Goal: Task Accomplishment & Management: Complete application form

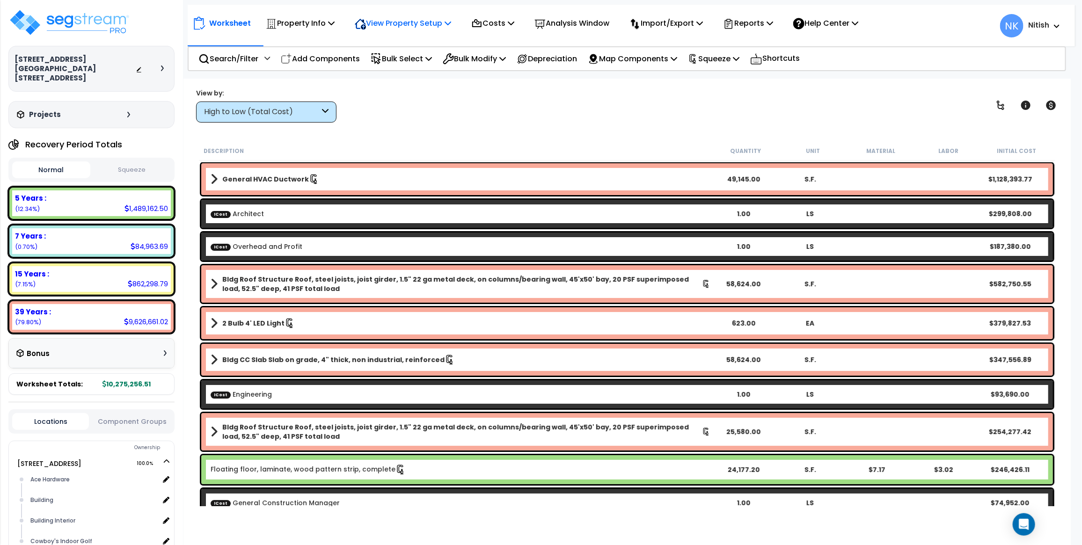
click at [334, 22] on p "View Property Setup" at bounding box center [300, 23] width 69 height 13
click at [411, 58] on link "View Questionnaire" at bounding box center [396, 64] width 93 height 19
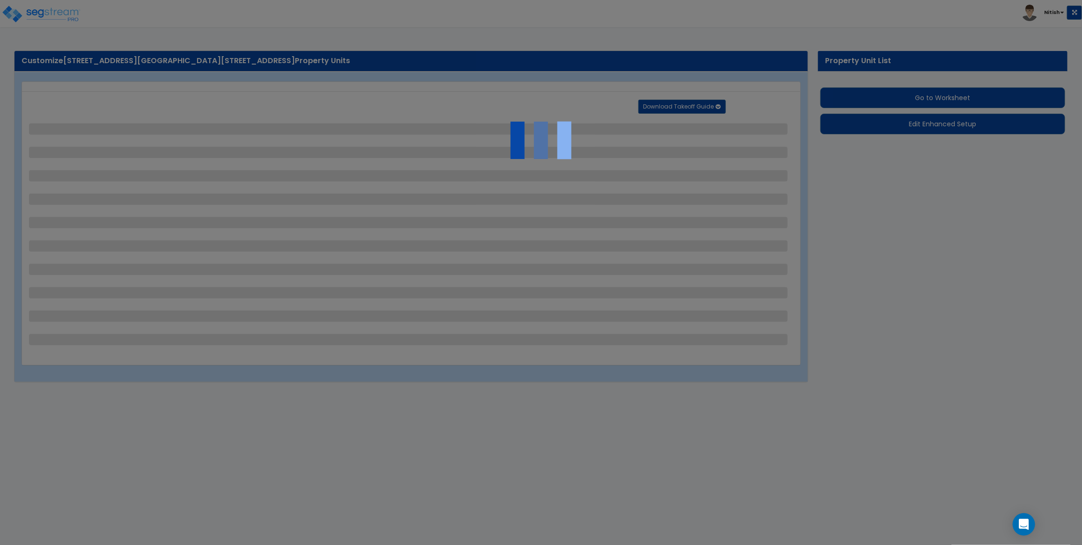
select select "2"
select select "1"
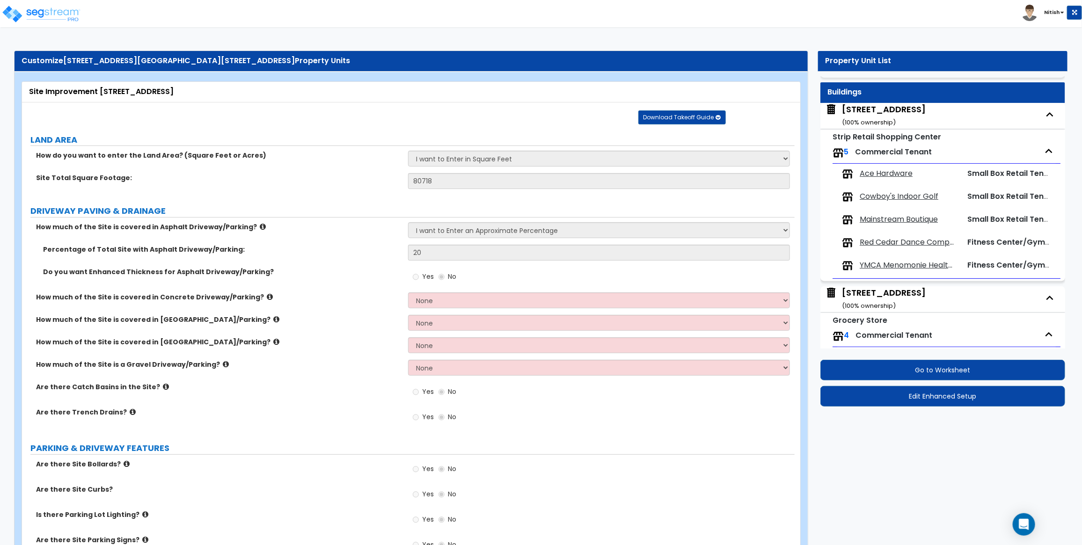
scroll to position [71, 0]
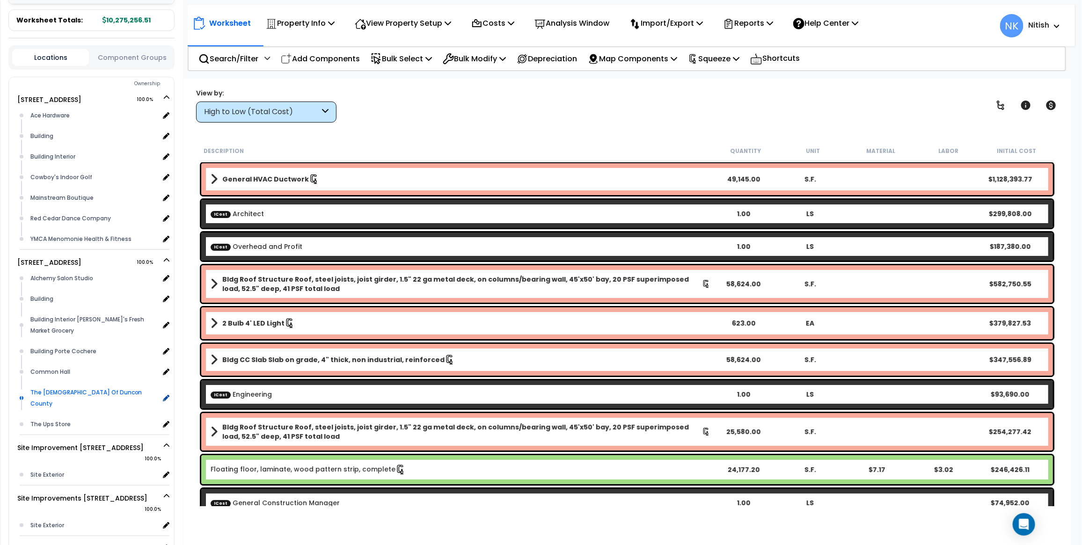
scroll to position [359, 0]
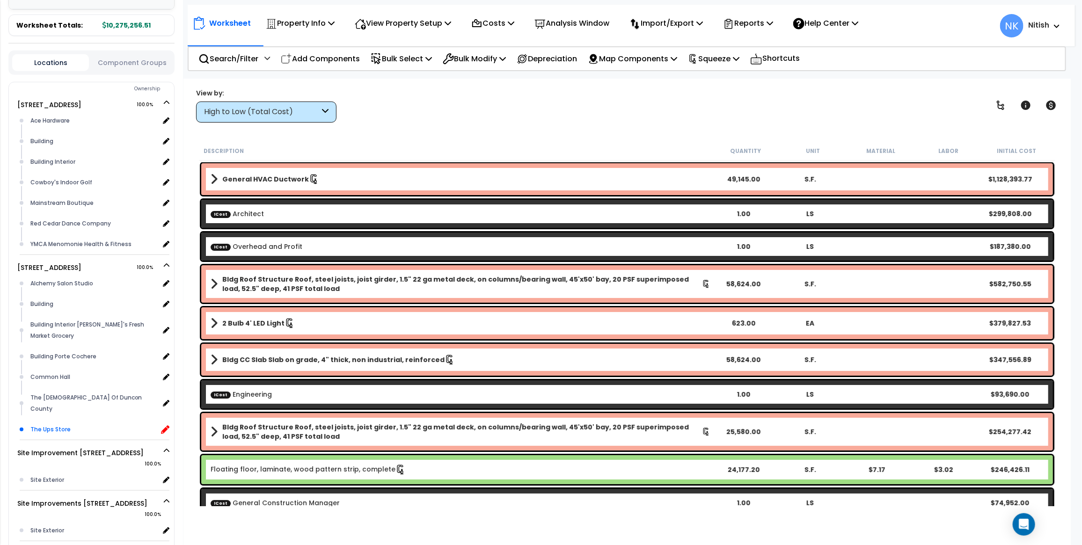
click at [167, 425] on icon at bounding box center [165, 429] width 8 height 8
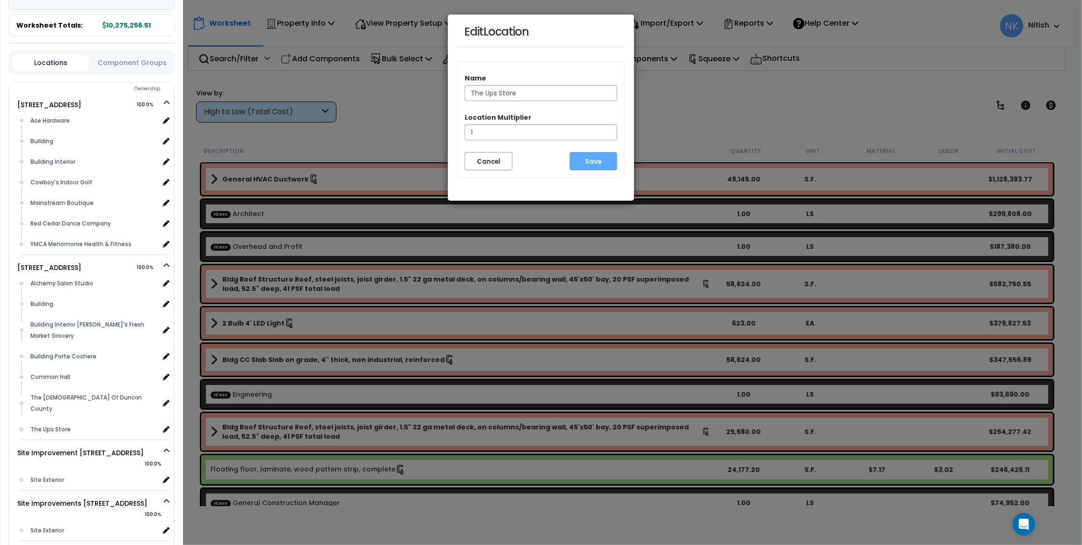
click at [497, 93] on input "The Ups Store" at bounding box center [541, 93] width 153 height 16
click at [491, 96] on input "The Ups Store" at bounding box center [541, 93] width 153 height 16
type input "The UPS Store"
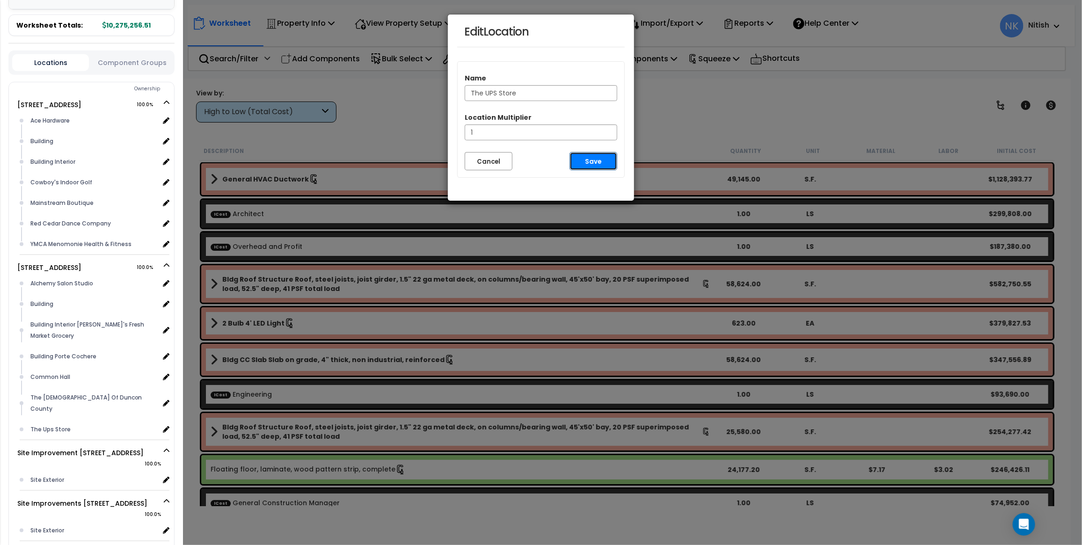
click at [587, 160] on button "Save" at bounding box center [593, 161] width 48 height 18
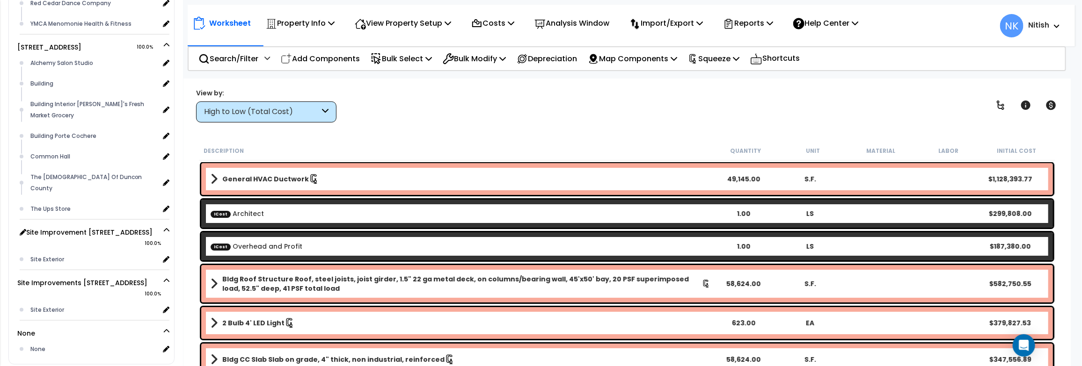
scroll to position [577, 0]
click at [165, 207] on icon at bounding box center [165, 211] width 8 height 8
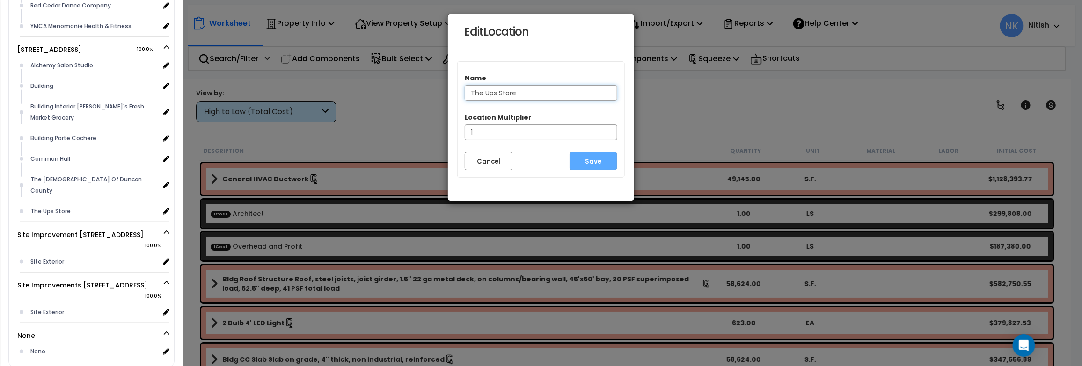
click at [490, 94] on input "The Ups Store" at bounding box center [541, 93] width 153 height 16
type input "The UPS Store"
click at [590, 165] on button "Save" at bounding box center [593, 161] width 48 height 18
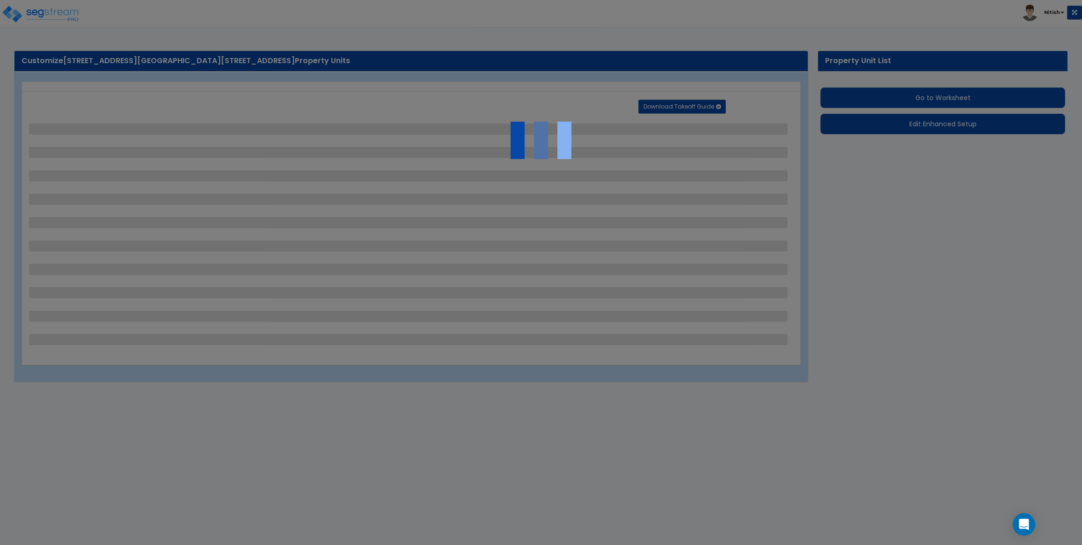
select select "2"
select select "1"
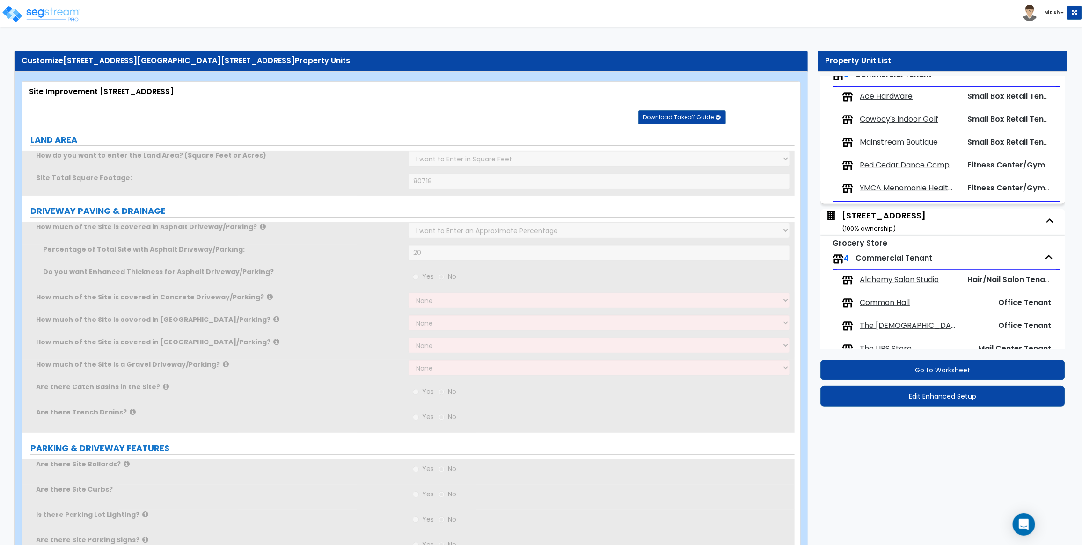
scroll to position [174, 0]
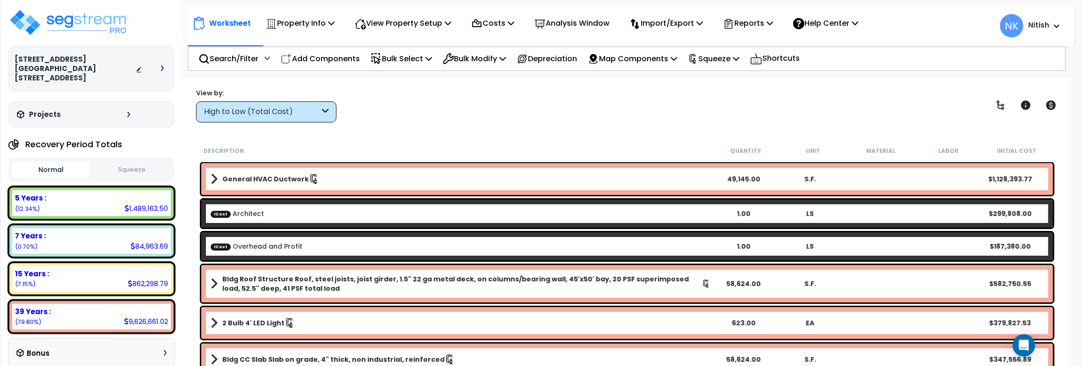
scroll to position [39, 0]
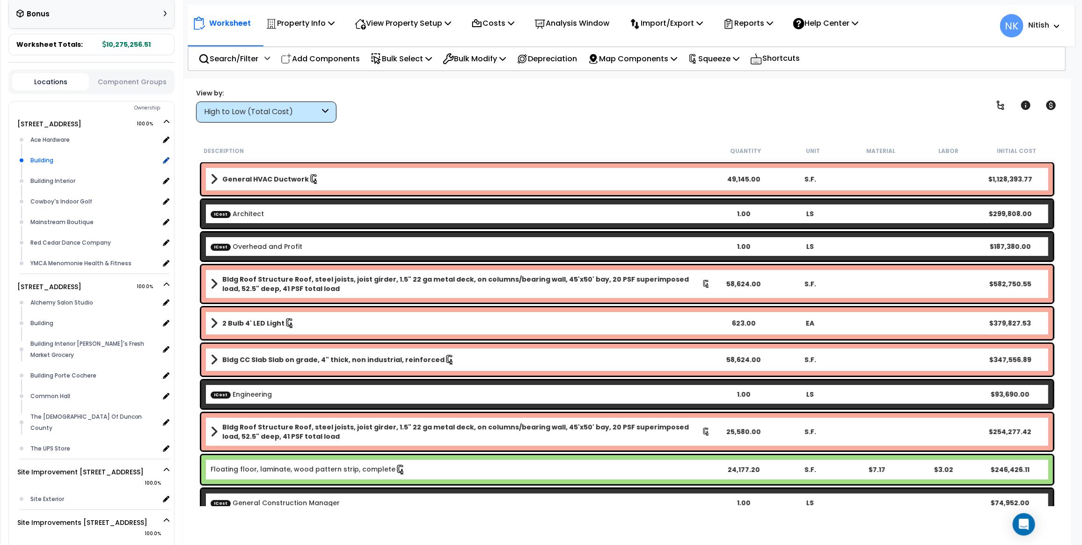
scroll to position [337, 0]
